Goal: Information Seeking & Learning: Learn about a topic

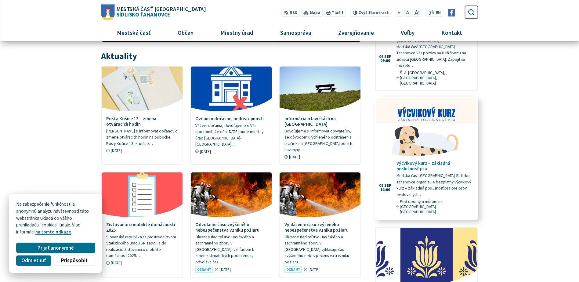
scroll to position [153, 0]
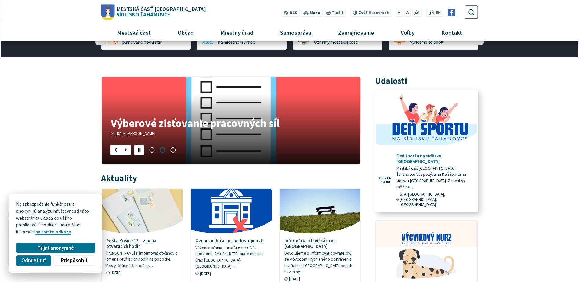
click at [450, 156] on h4 "Deň športu na sídlisku [GEOGRAPHIC_DATA]" at bounding box center [434, 158] width 76 height 11
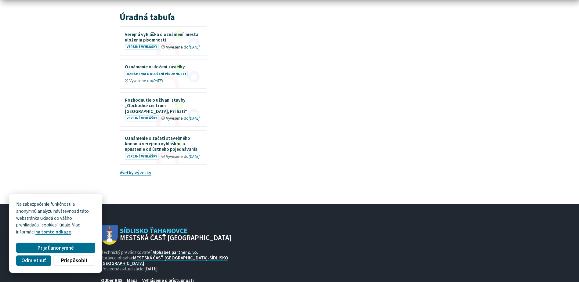
scroll to position [979, 0]
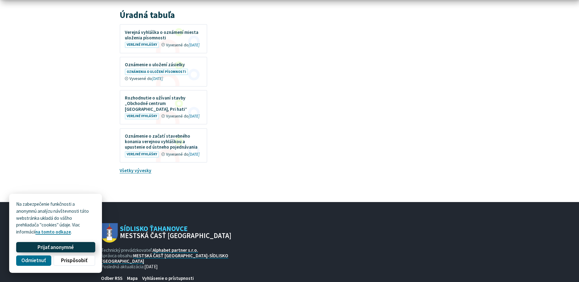
click at [66, 246] on span "Prijať anonymné" at bounding box center [56, 247] width 36 height 6
